Goal: Task Accomplishment & Management: Use online tool/utility

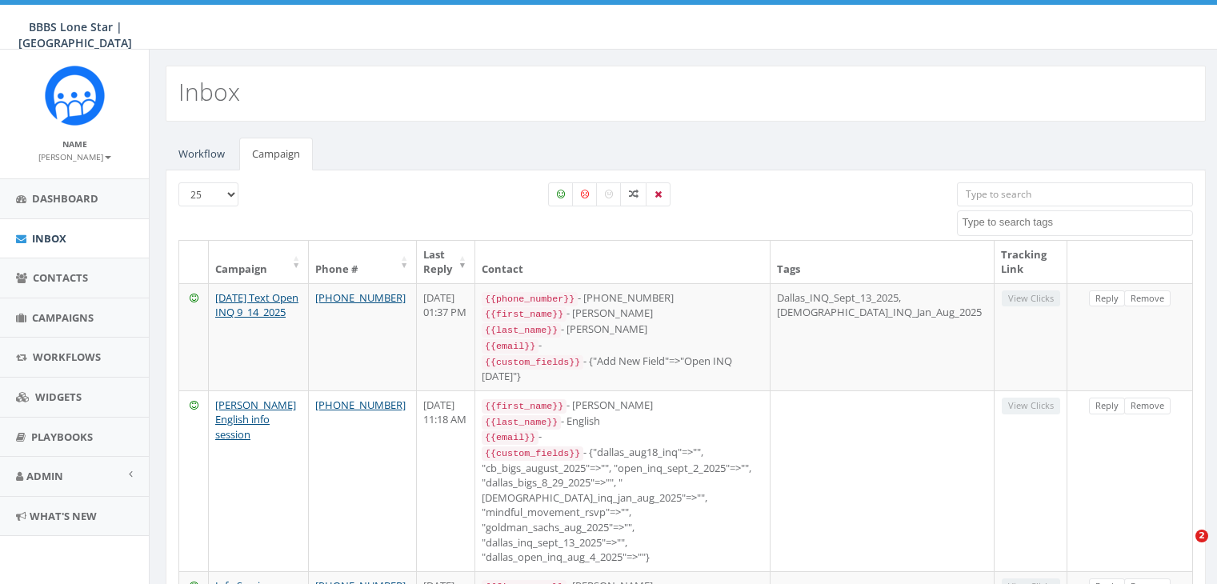
select select
click at [52, 311] on span "Campaigns" at bounding box center [63, 317] width 62 height 14
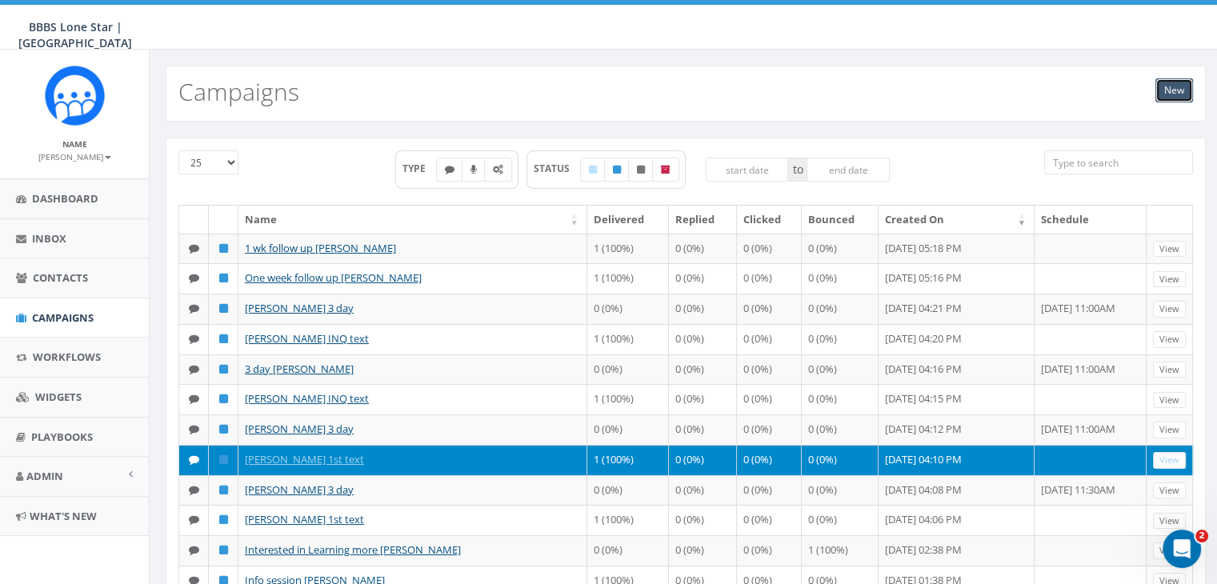
click at [1173, 86] on link "New" at bounding box center [1174, 90] width 38 height 24
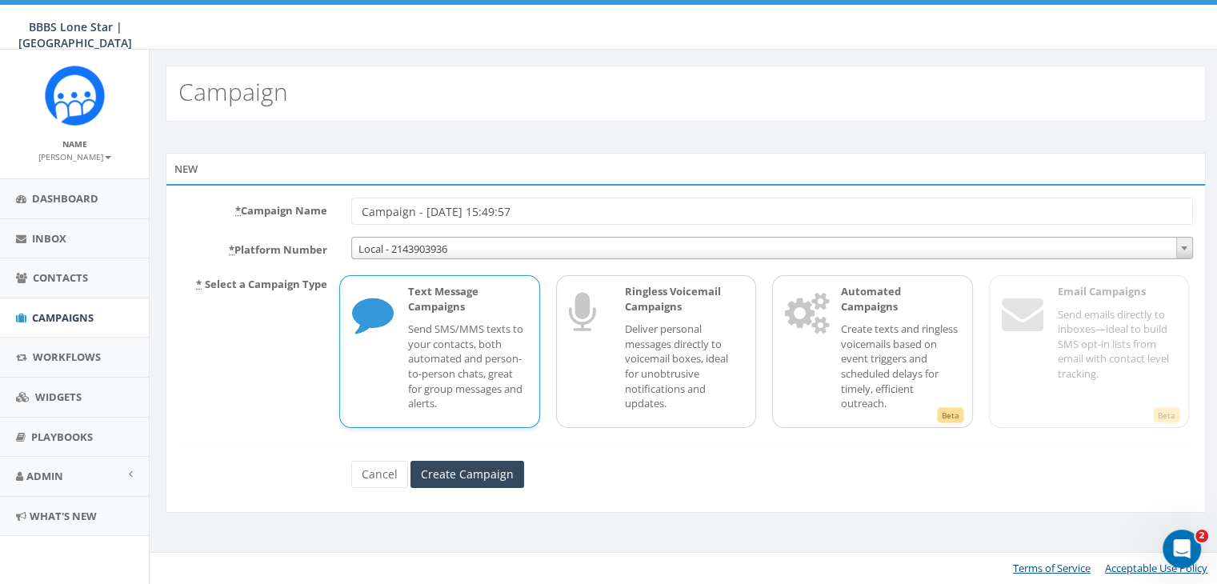
drag, startPoint x: 522, startPoint y: 209, endPoint x: 246, endPoint y: 210, distance: 275.3
click at [246, 211] on div "* Campaign Name Campaign - 09/24/2025, 15:49:57" at bounding box center [685, 211] width 1039 height 27
type input "[PERSON_NAME] 1 wk follow up"
click at [471, 475] on input "Create Campaign" at bounding box center [467, 474] width 114 height 27
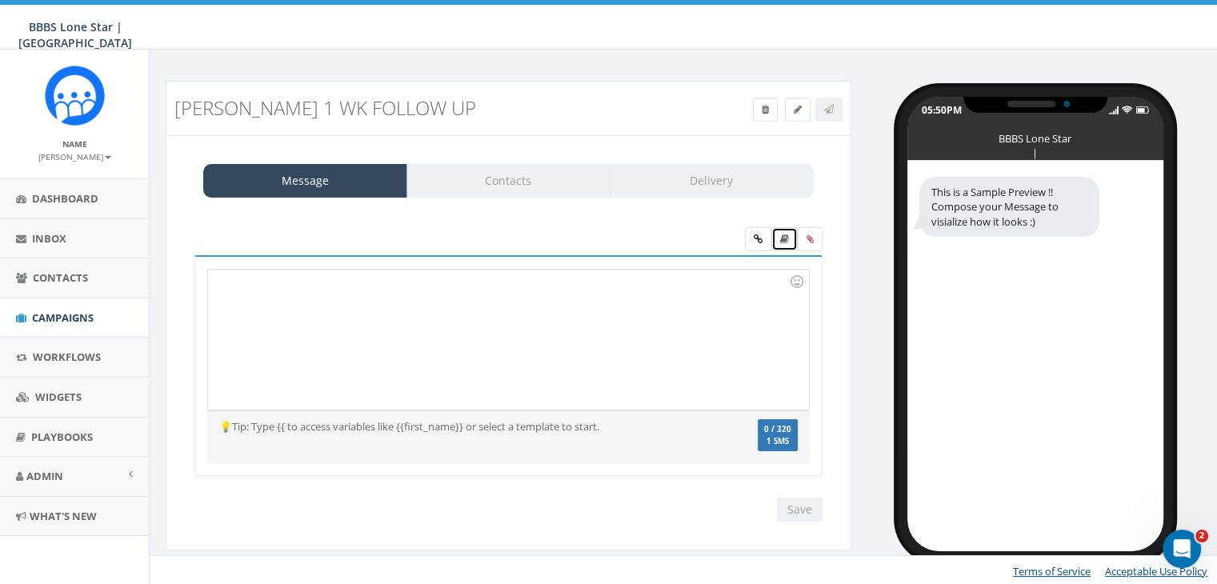
click at [787, 231] on link at bounding box center [784, 239] width 26 height 24
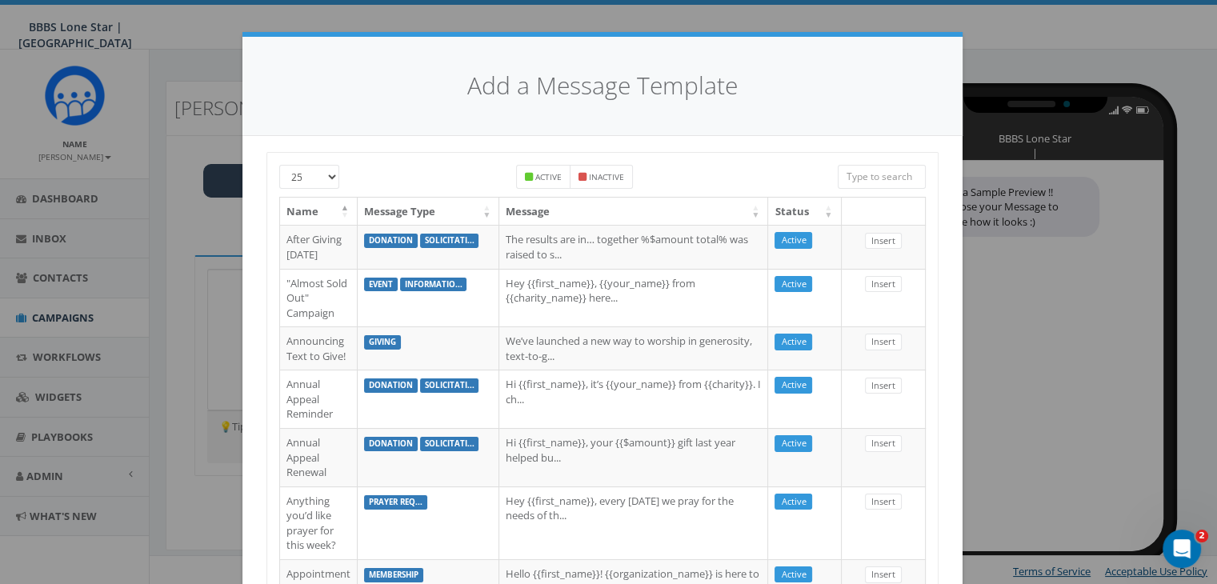
click at [852, 175] on input "search" at bounding box center [882, 177] width 88 height 24
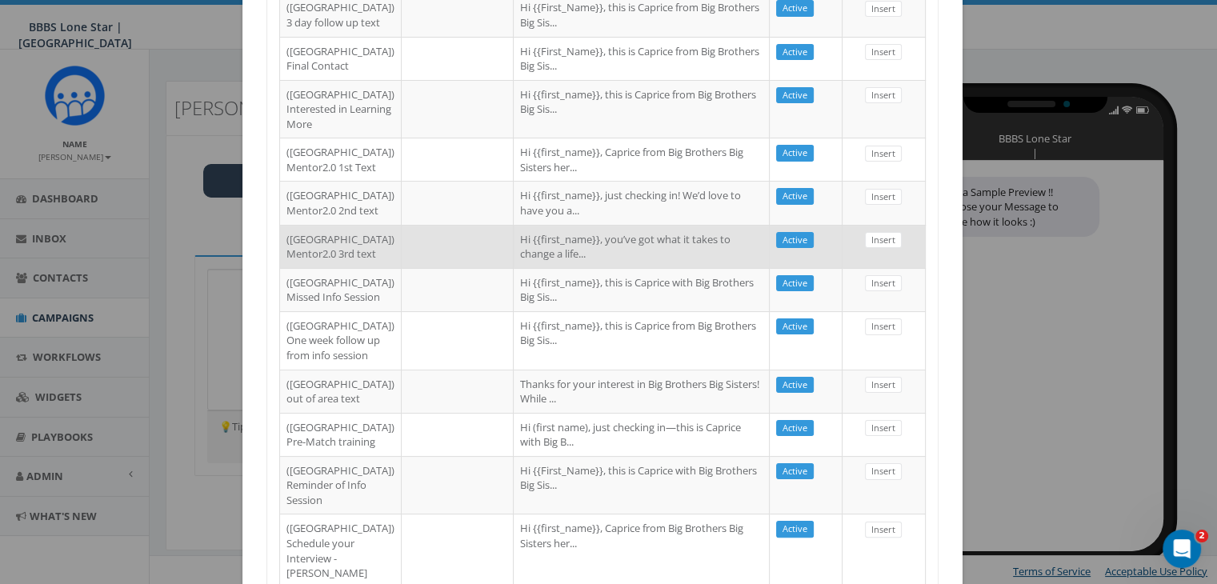
scroll to position [240, 0]
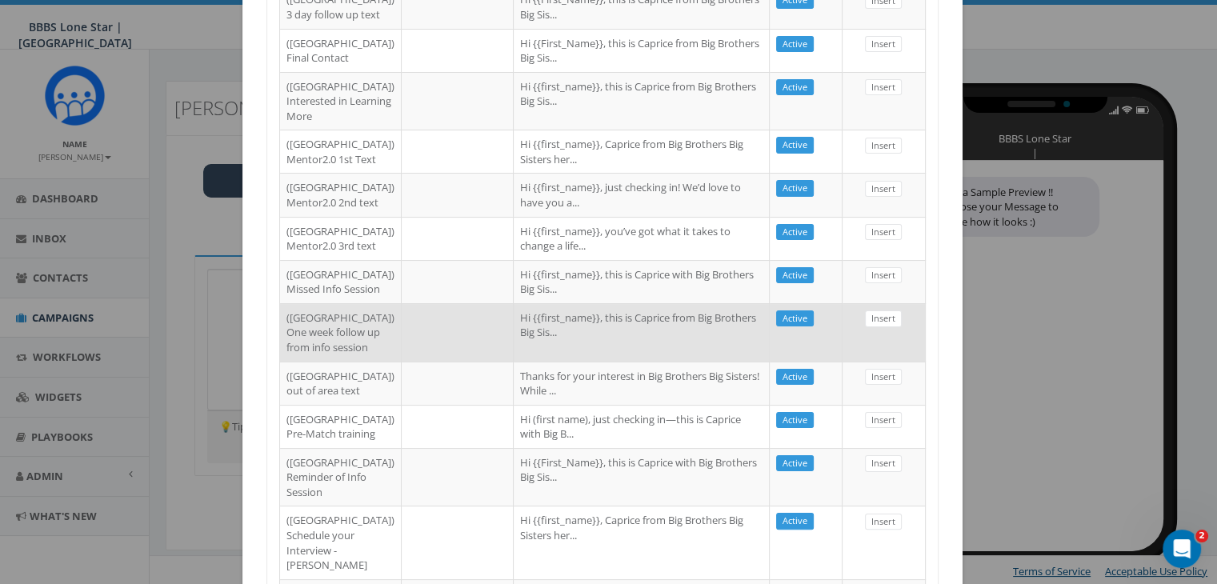
type input "Dallas"
click at [424, 362] on td at bounding box center [458, 332] width 112 height 58
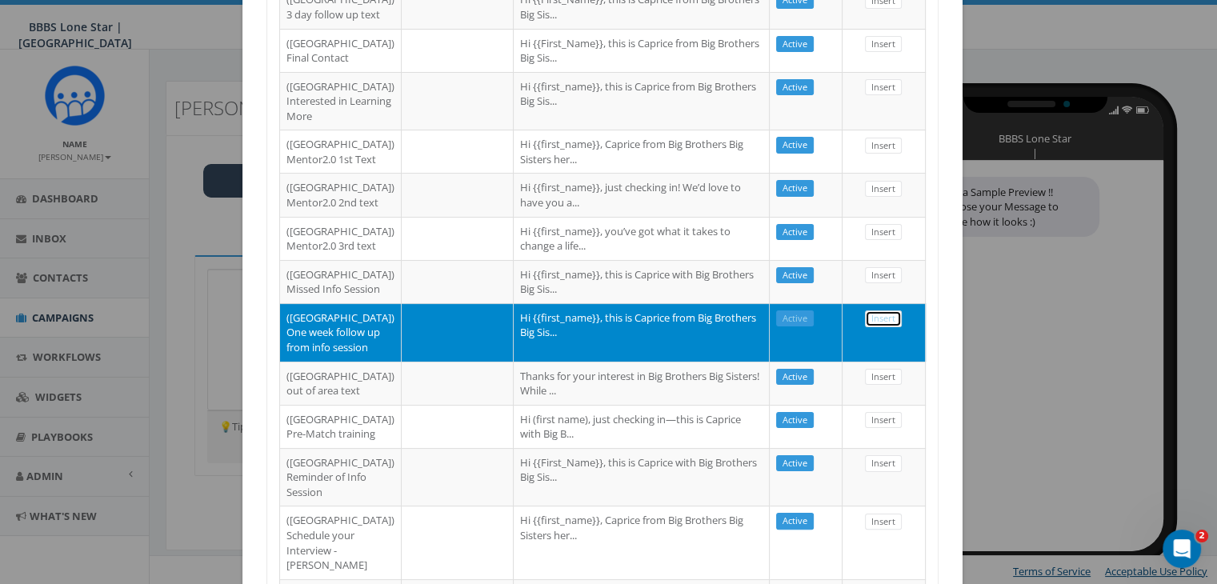
click at [868, 327] on link "Insert" at bounding box center [883, 318] width 37 height 17
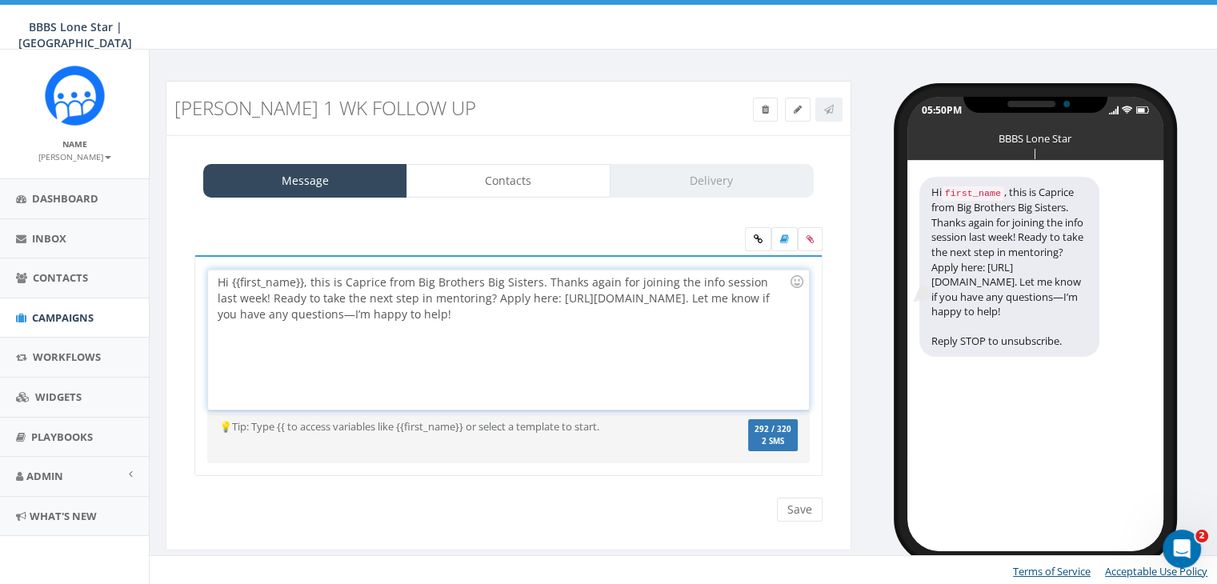
click at [302, 280] on div "Hi {{first_name}}, this is Caprice from Big Brothers Big Sisters. Thanks again …" at bounding box center [508, 340] width 600 height 140
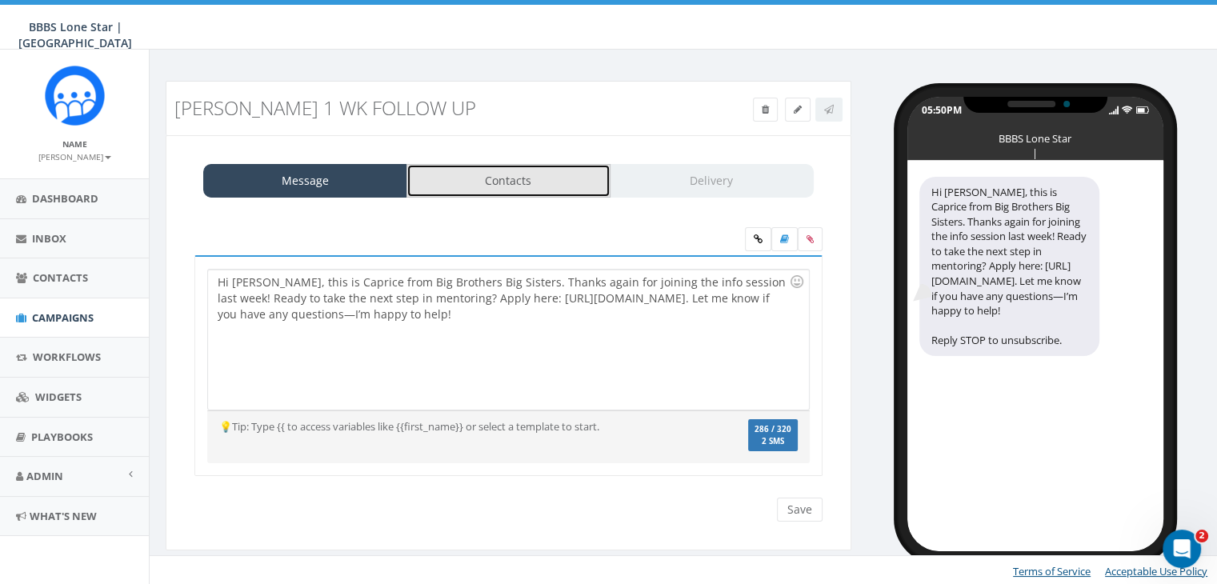
click at [502, 193] on link "Contacts" at bounding box center [508, 181] width 204 height 34
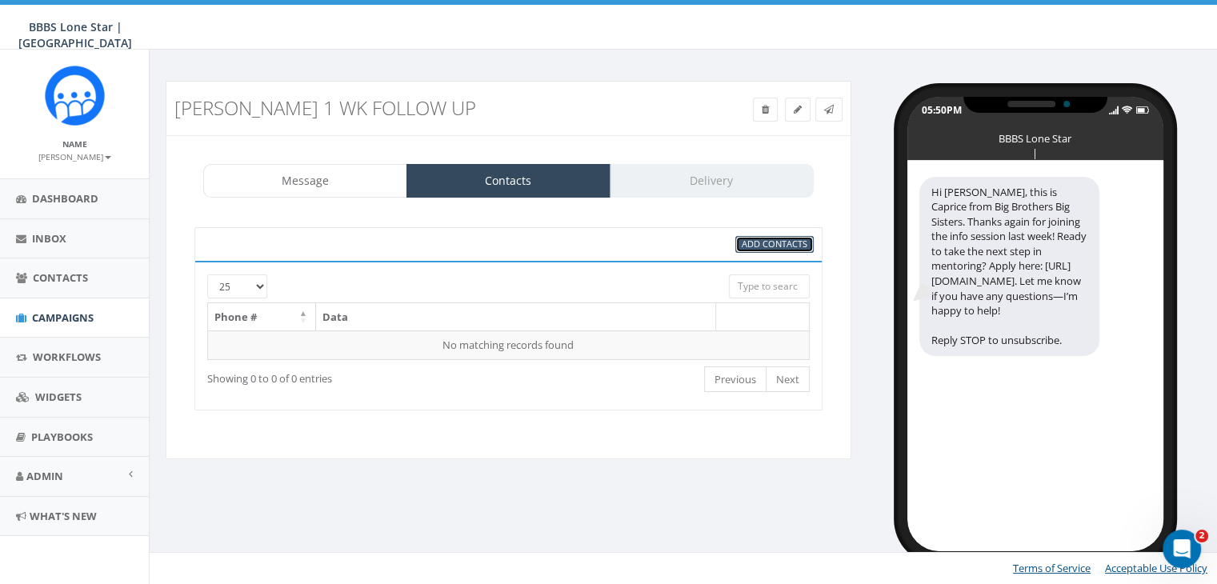
click at [789, 241] on span "Add Contacts" at bounding box center [775, 244] width 66 height 12
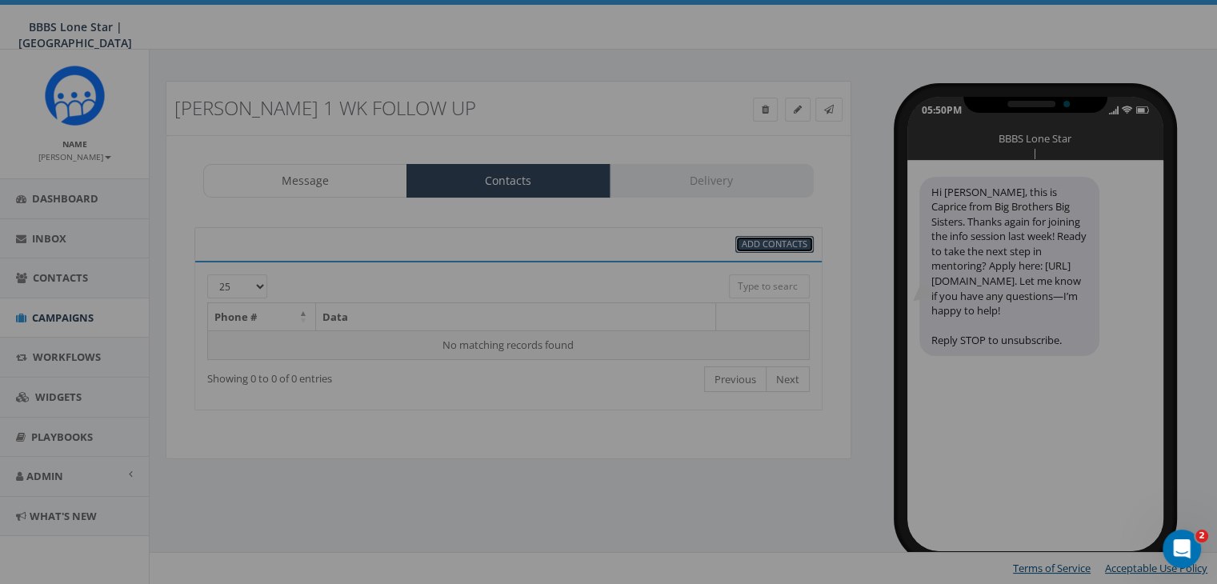
select select
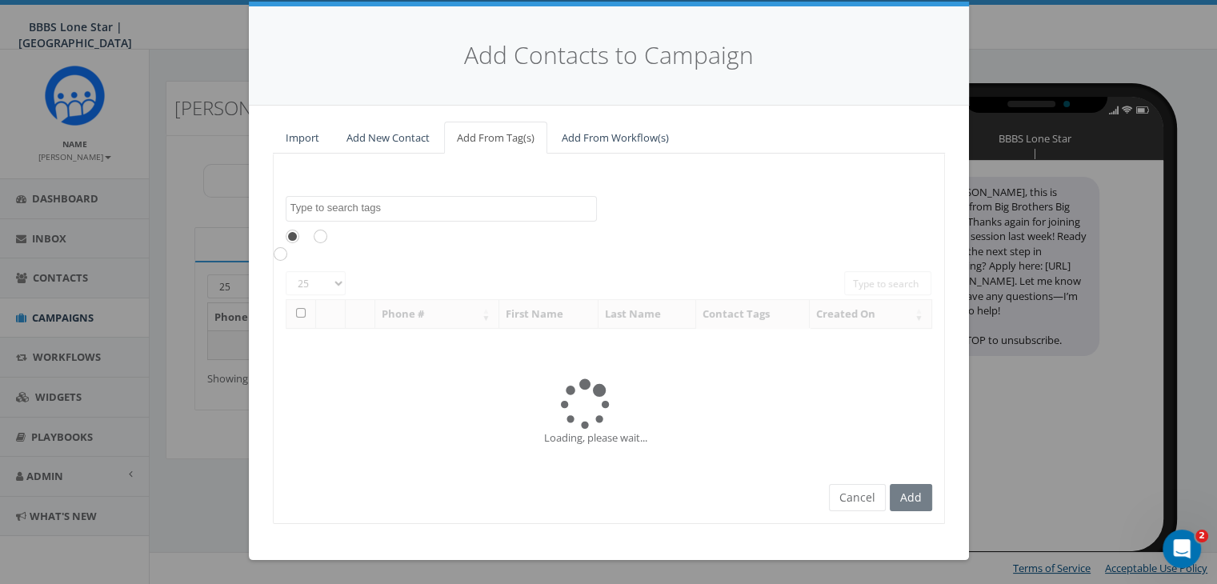
scroll to position [0, 0]
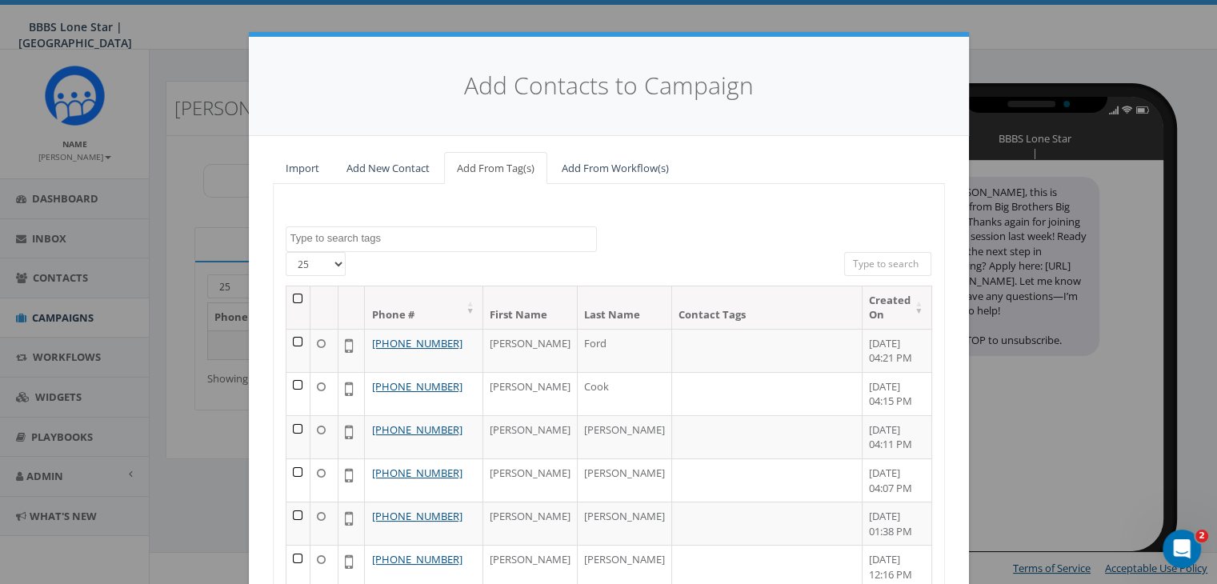
click at [881, 260] on input "search" at bounding box center [888, 264] width 88 height 24
paste input "214-603-0653"
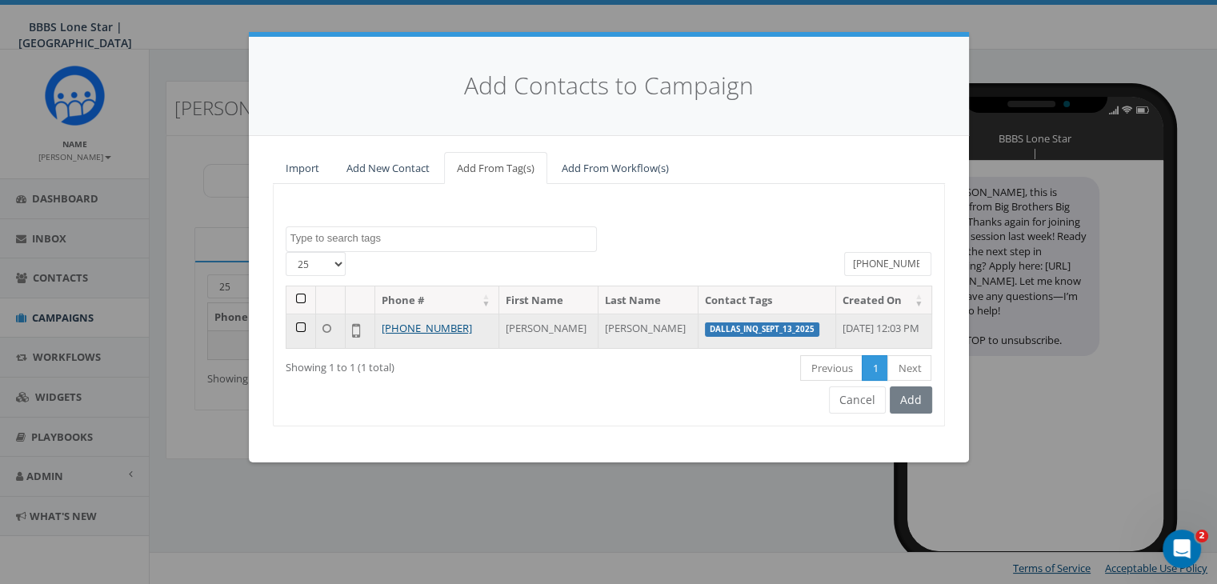
type input "214-603-0653"
click at [301, 326] on td at bounding box center [301, 331] width 30 height 34
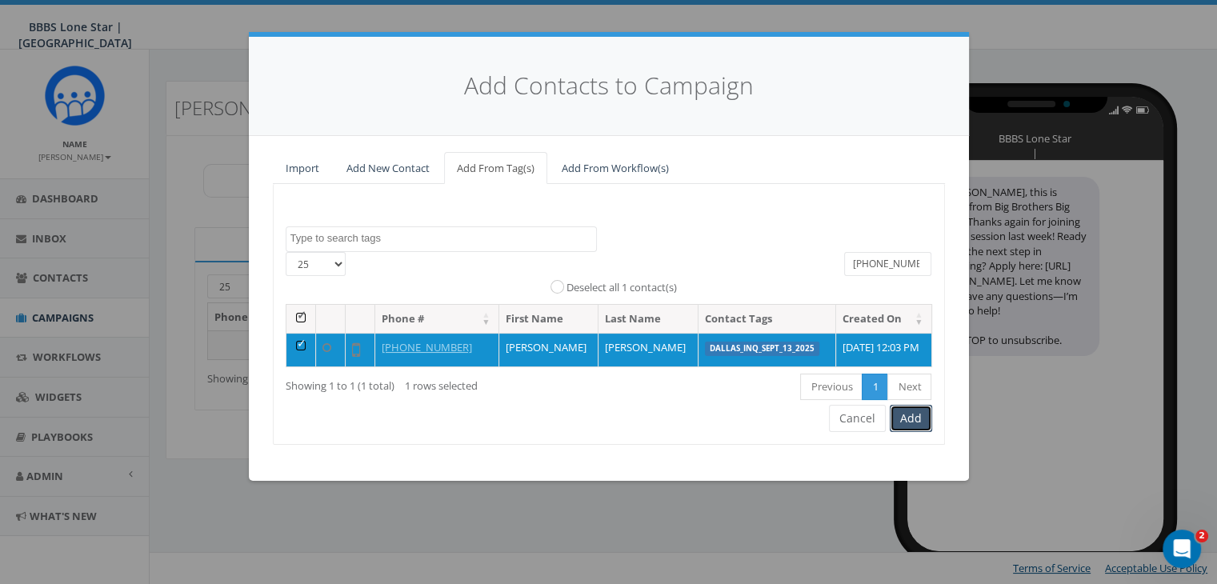
click at [916, 427] on button "Add" at bounding box center [911, 418] width 42 height 27
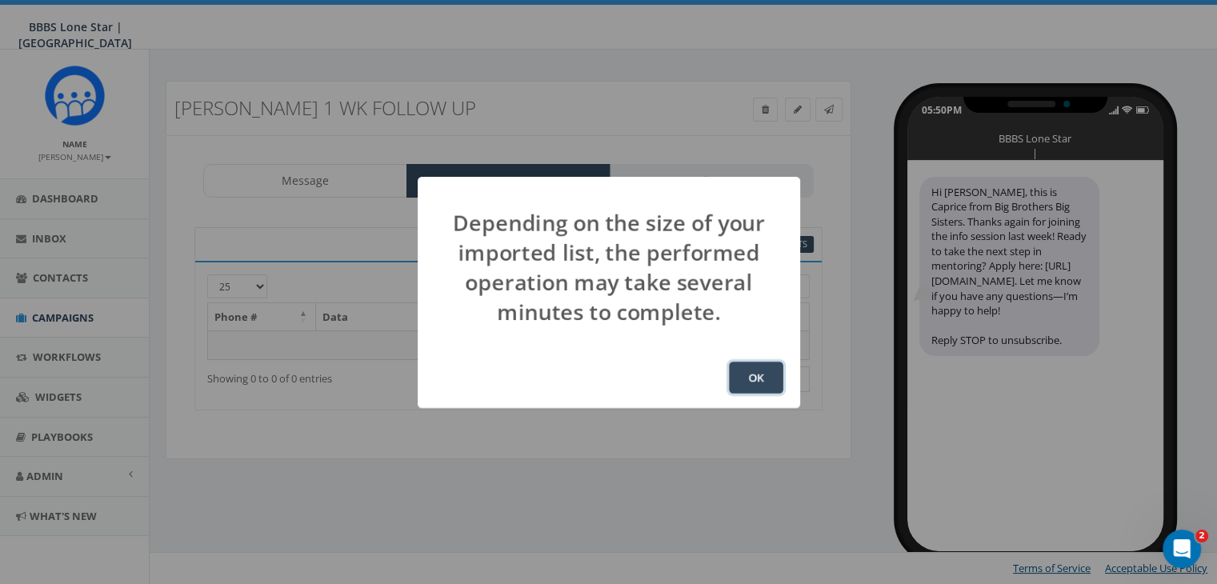
click at [755, 365] on button "OK" at bounding box center [756, 378] width 54 height 32
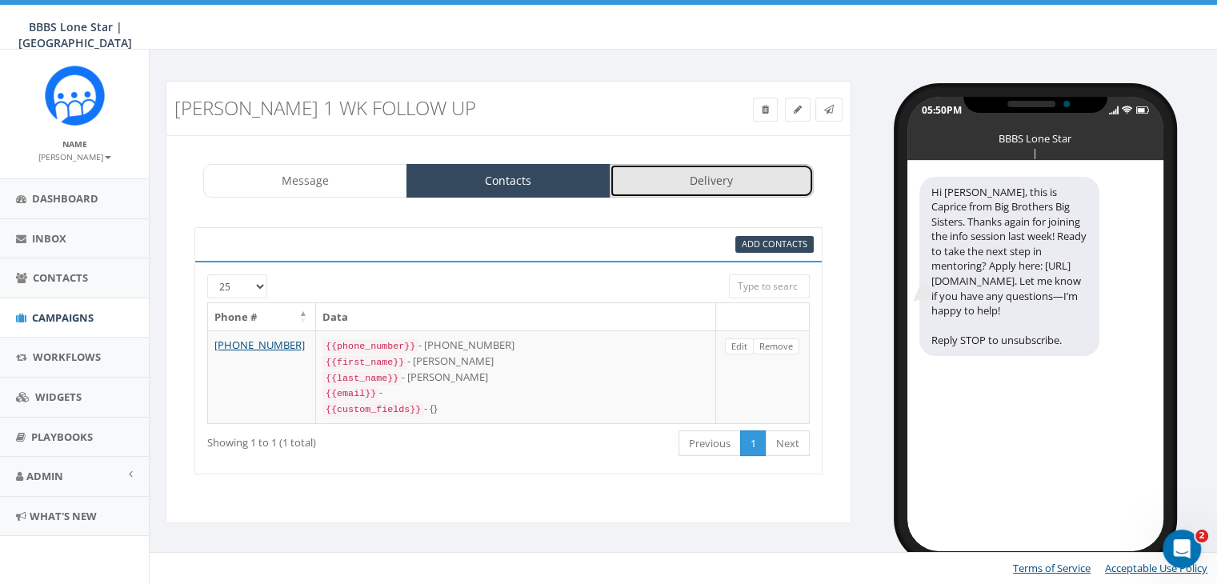
click at [680, 182] on link "Delivery" at bounding box center [712, 181] width 204 height 34
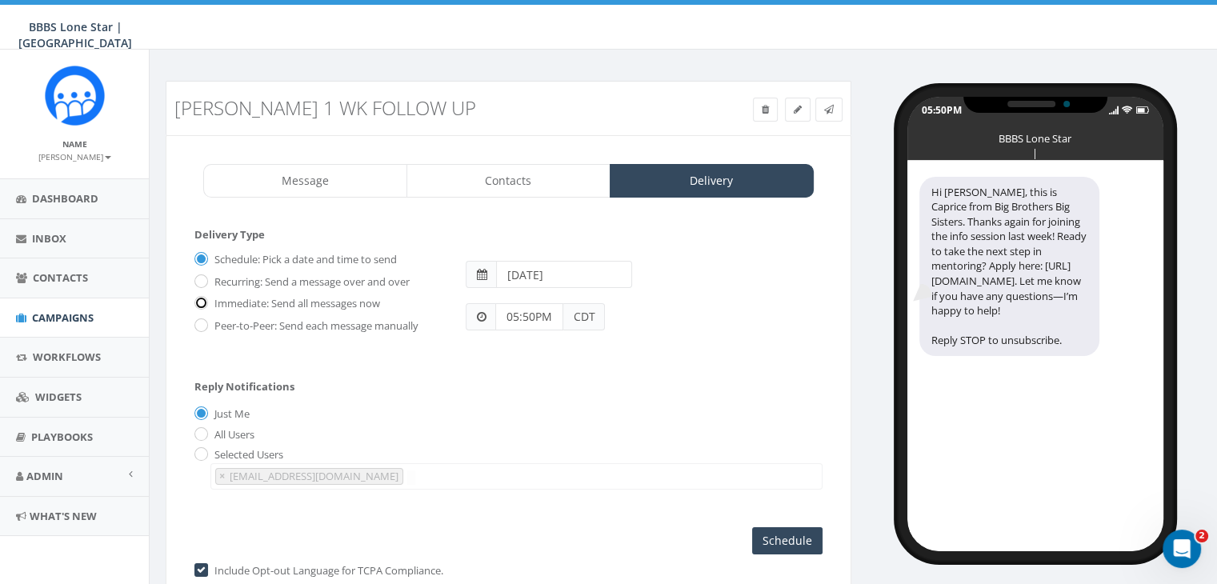
click at [203, 299] on input "Immediate: Send all messages now" at bounding box center [199, 304] width 10 height 10
radio input "true"
click at [781, 536] on input "Send Now" at bounding box center [784, 540] width 75 height 27
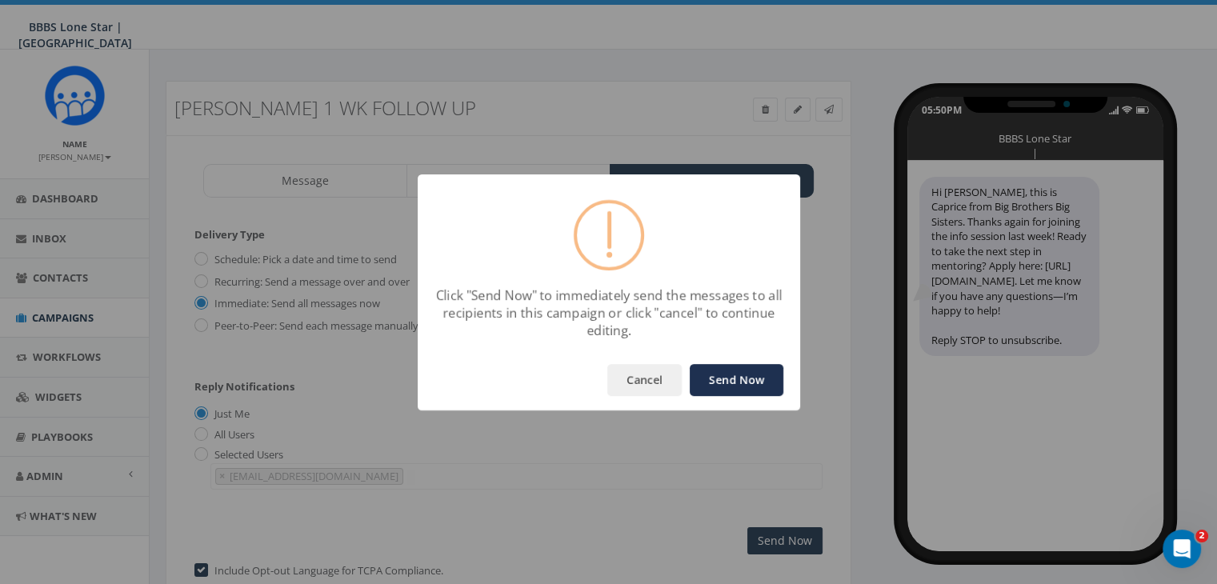
click at [740, 380] on button "Send Now" at bounding box center [737, 380] width 94 height 32
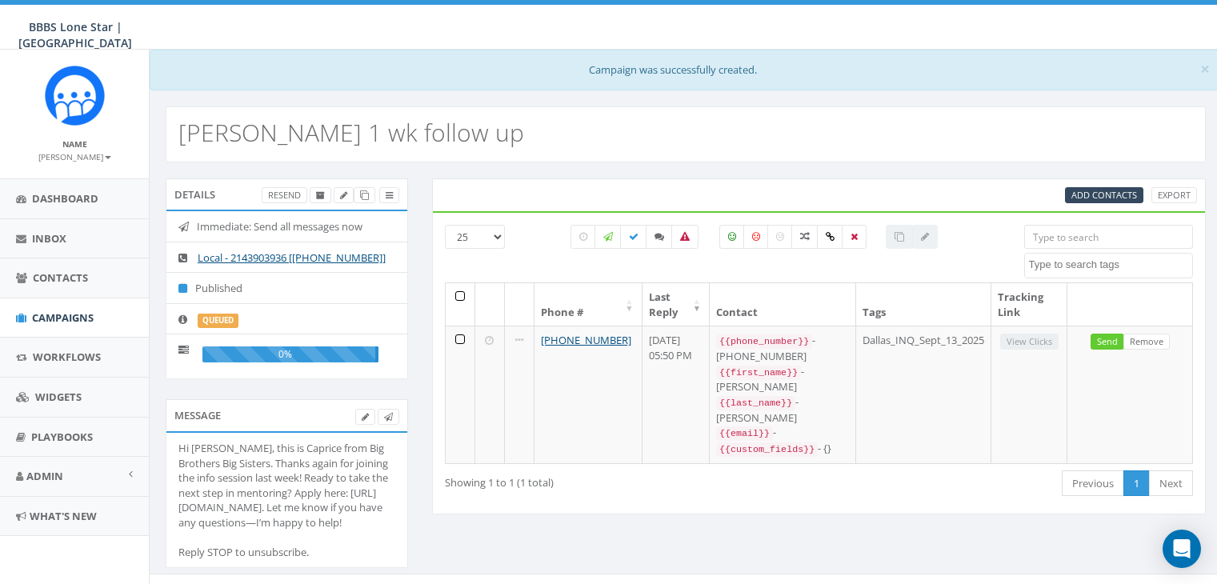
select select
click at [67, 312] on span "Campaigns" at bounding box center [63, 317] width 62 height 14
